Goal: Information Seeking & Learning: Check status

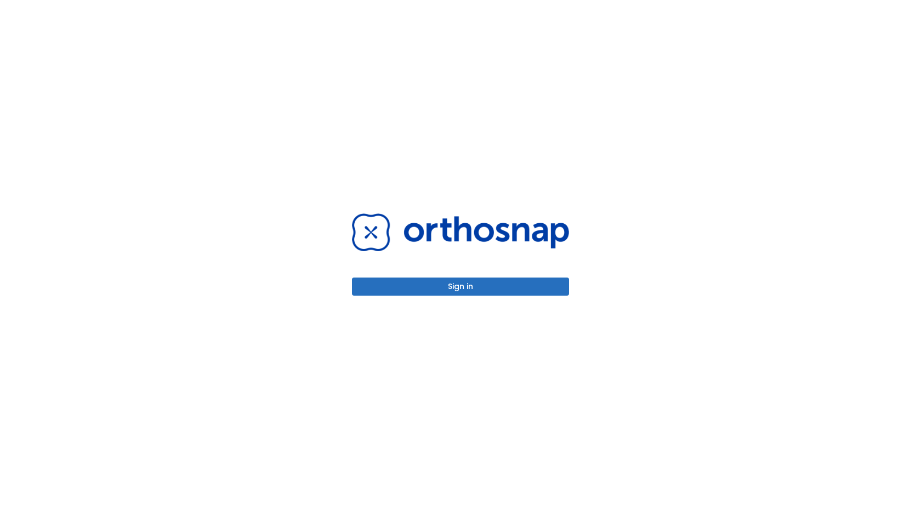
click at [489, 288] on button "Sign in" at bounding box center [460, 286] width 217 height 18
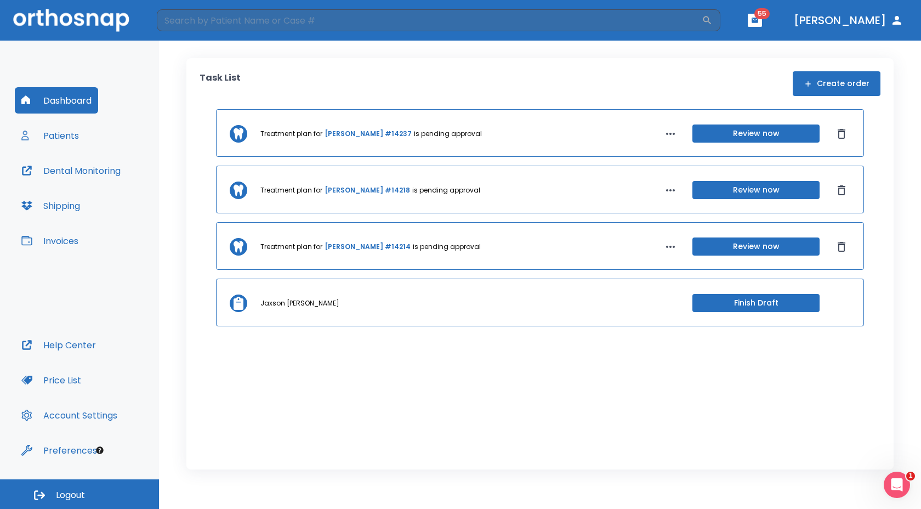
click at [651, 74] on div "Task List Create order" at bounding box center [539, 83] width 681 height 25
click at [72, 136] on button "Patients" at bounding box center [50, 135] width 71 height 26
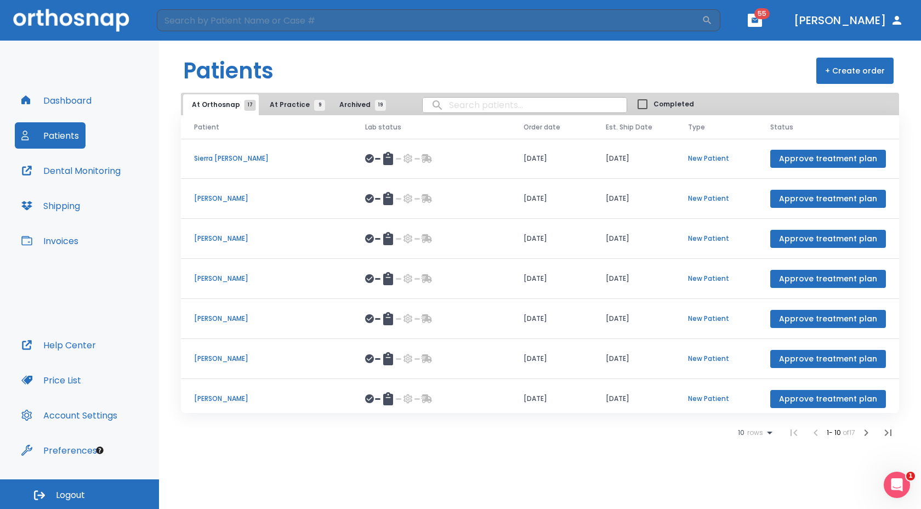
click at [306, 86] on header "Patients + Create order" at bounding box center [540, 67] width 762 height 52
click at [442, 103] on input "search" at bounding box center [525, 104] width 204 height 21
type input "h"
type input "a"
type input "[PERSON_NAME]"
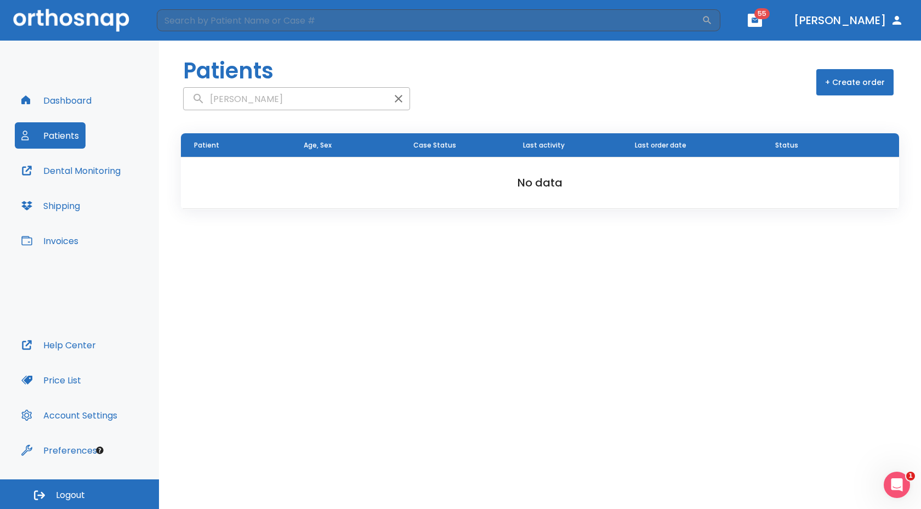
click at [222, 96] on input "[PERSON_NAME]" at bounding box center [286, 98] width 204 height 21
type input "[PERSON_NAME]"
click at [525, 178] on td "New Patient" at bounding box center [566, 175] width 112 height 37
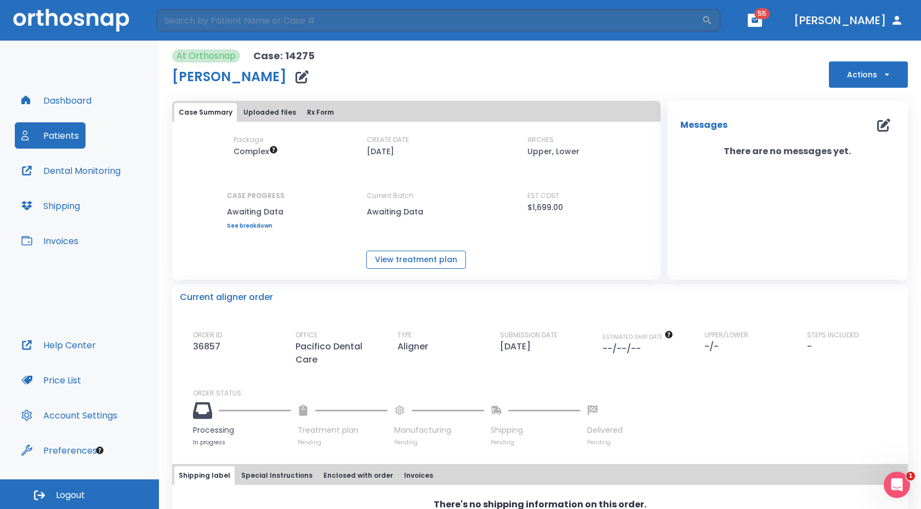
click at [420, 254] on button "View treatment plan" at bounding box center [416, 259] width 100 height 18
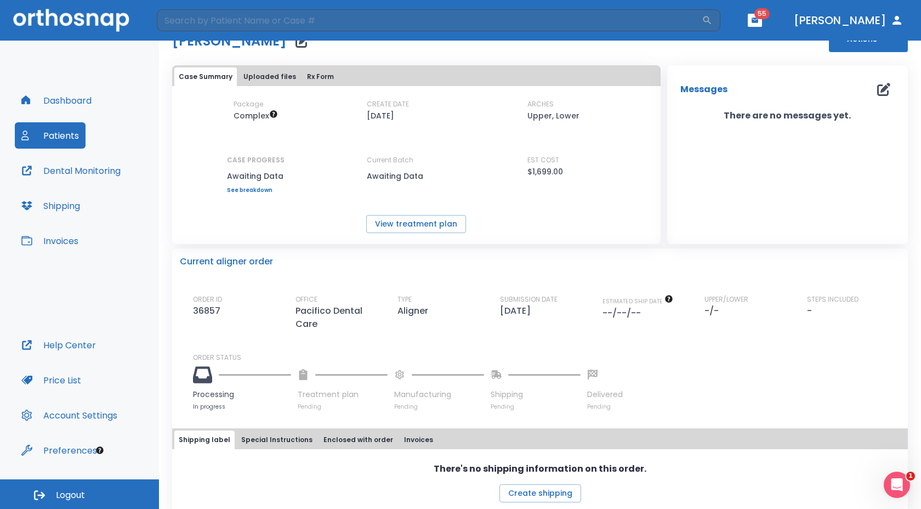
scroll to position [35, 0]
click at [393, 224] on button "View treatment plan" at bounding box center [416, 225] width 100 height 18
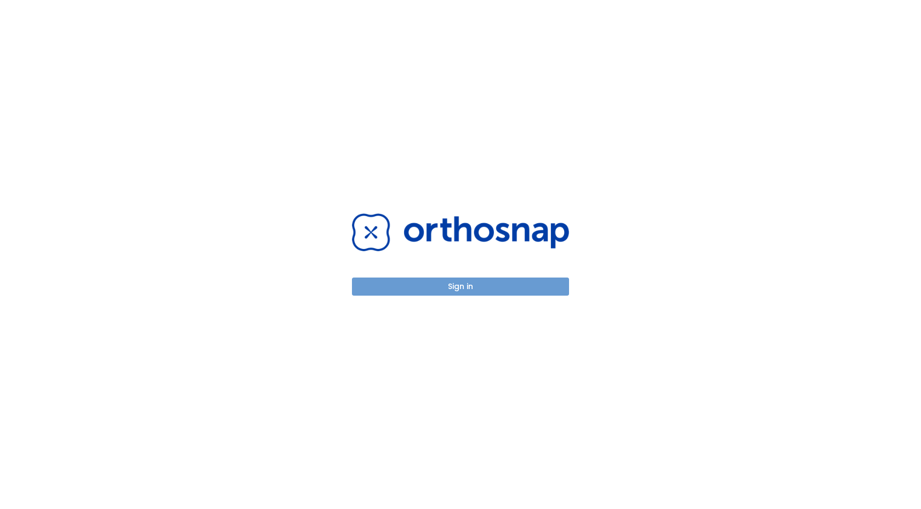
click at [461, 284] on button "Sign in" at bounding box center [460, 286] width 217 height 18
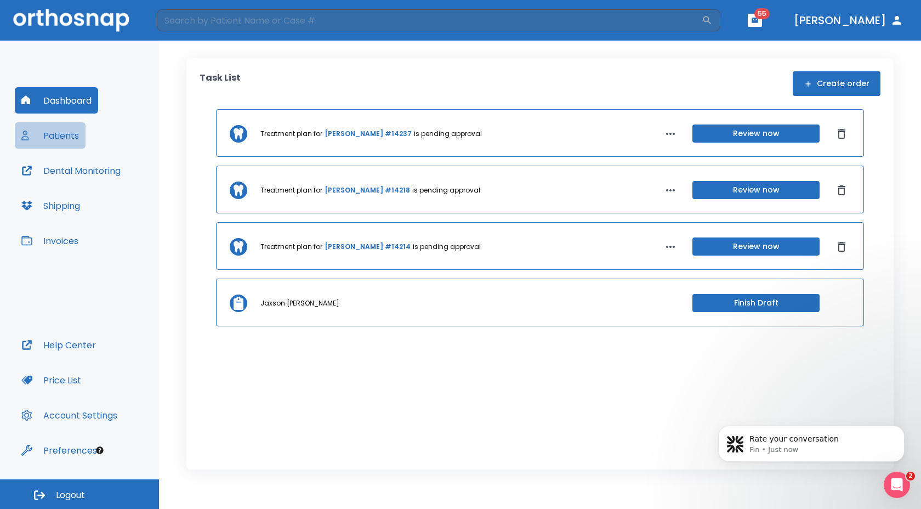
click at [71, 130] on button "Patients" at bounding box center [50, 135] width 71 height 26
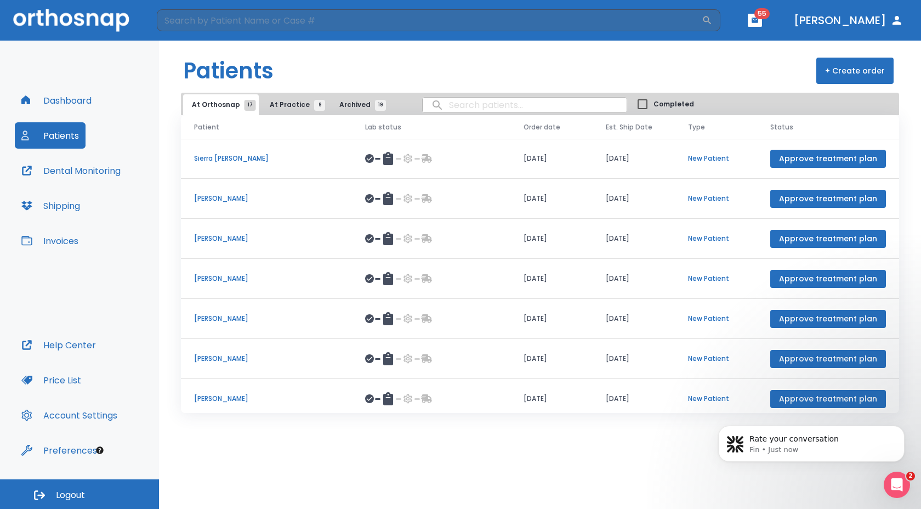
click at [465, 102] on input "search" at bounding box center [525, 104] width 204 height 21
type input "monk"
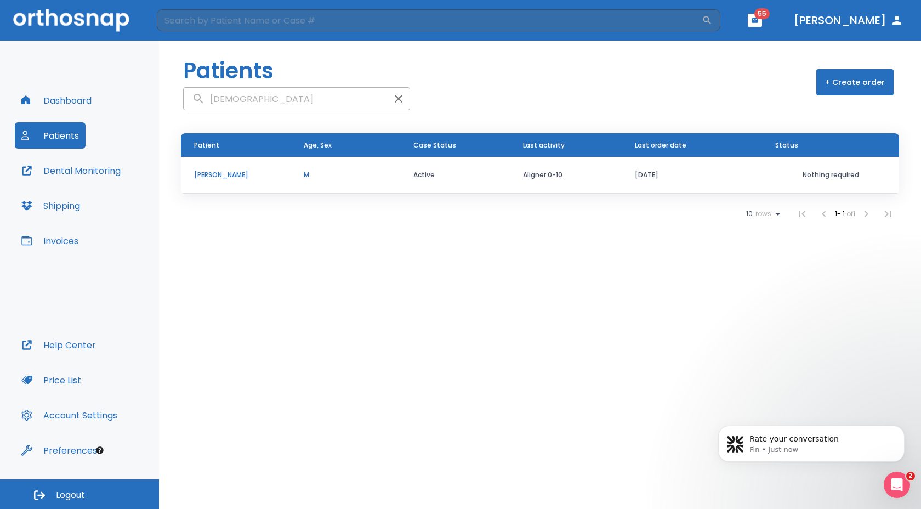
click at [455, 172] on td "Active" at bounding box center [455, 175] width 110 height 37
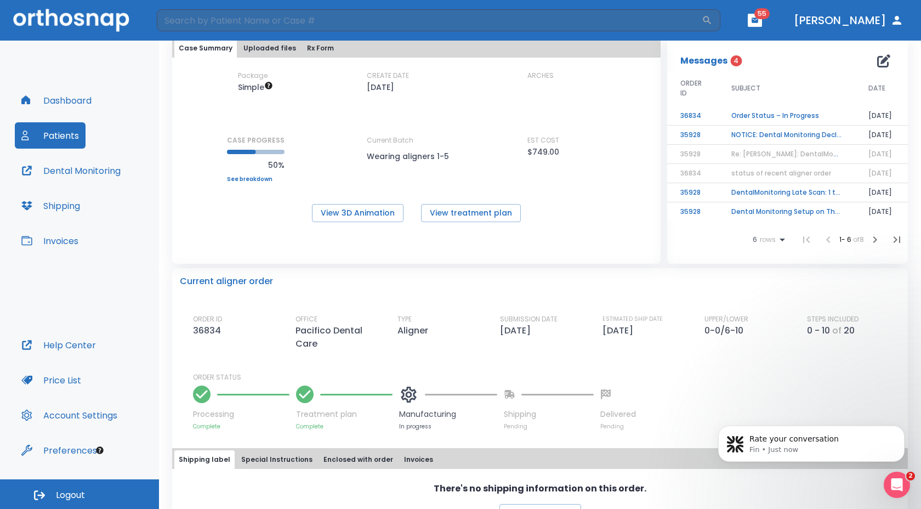
scroll to position [64, 0]
click at [57, 135] on button "Patients" at bounding box center [50, 135] width 71 height 26
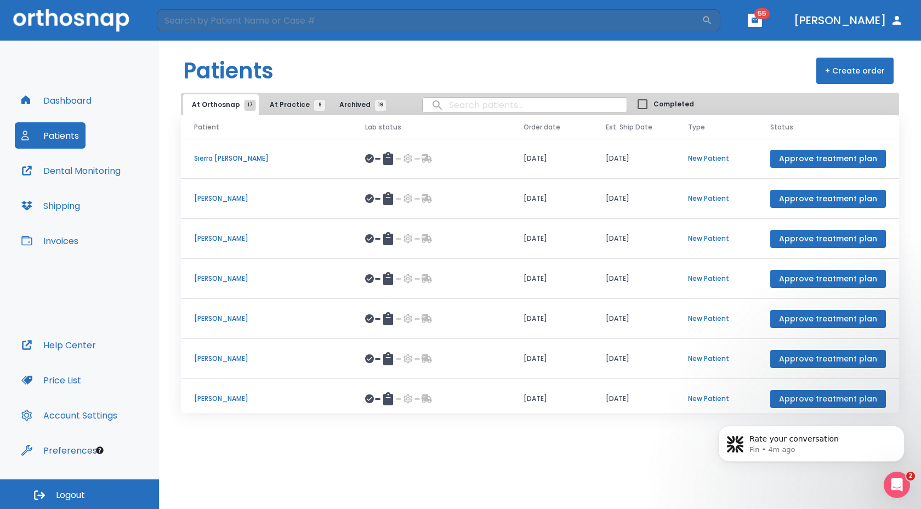
click at [446, 105] on input "search" at bounding box center [525, 104] width 204 height 21
type input "hagensen"
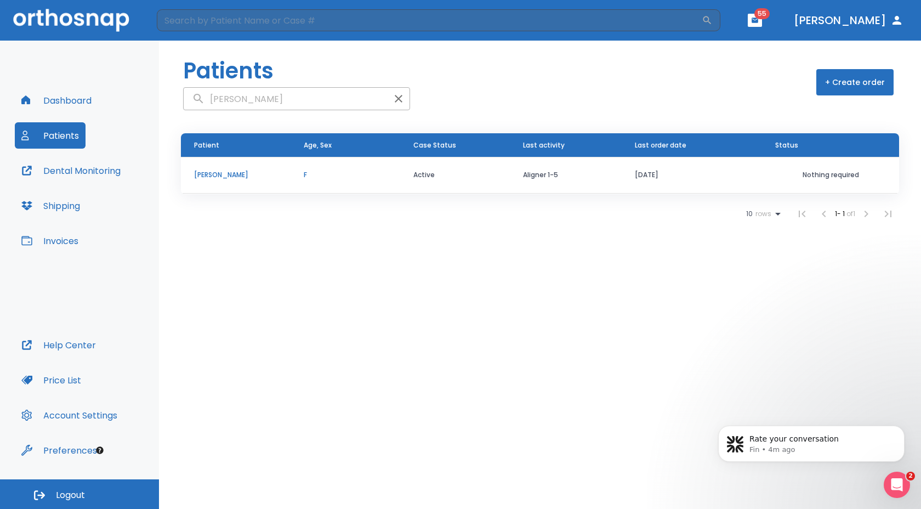
click at [412, 173] on td "Active" at bounding box center [455, 175] width 110 height 37
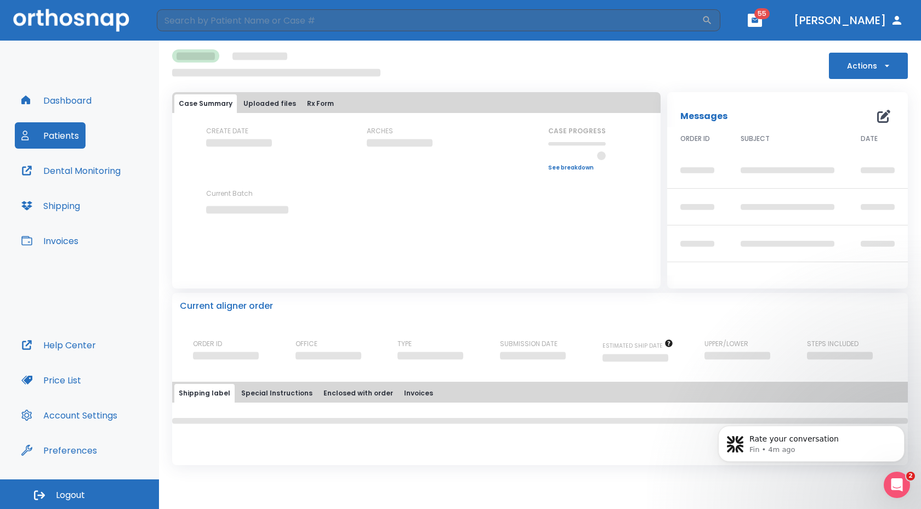
click at [412, 173] on div "CREATE DATE ARCHES CASE PROGRESS Upper progress (Est. Awaiting Data ) 0% Lower …" at bounding box center [416, 179] width 488 height 107
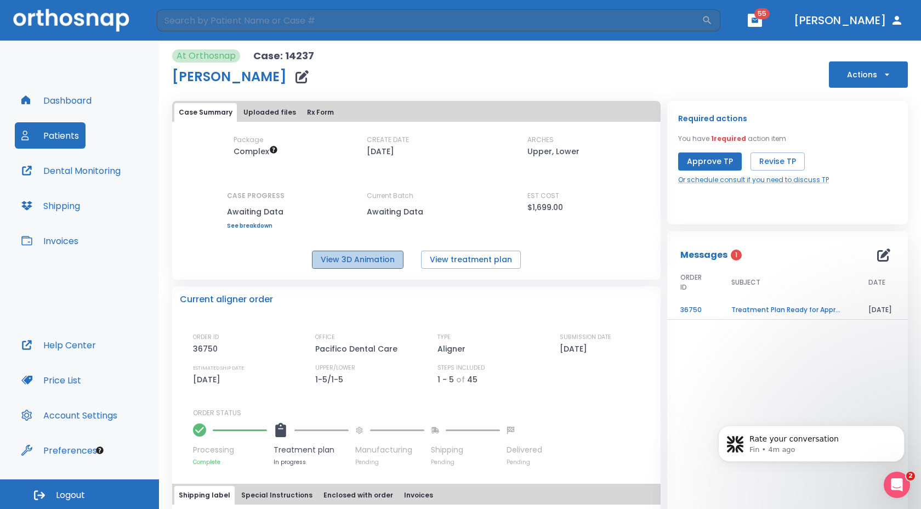
click at [370, 258] on button "View 3D Animation" at bounding box center [358, 259] width 92 height 18
